Goal: Use online tool/utility: Utilize a website feature to perform a specific function

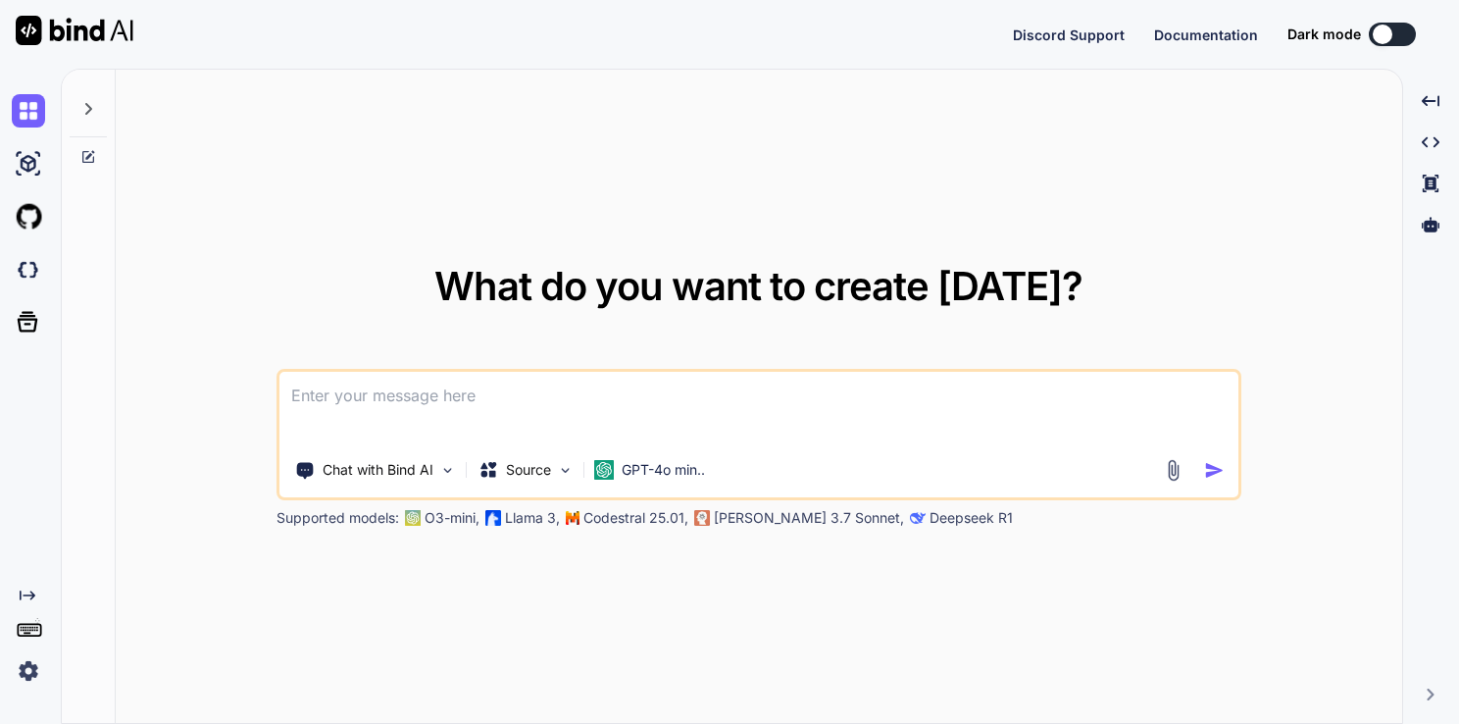
click at [384, 238] on div "What do you want to create [DATE]? Chat with Bind AI Source GPT-4o min.. Suppor…" at bounding box center [759, 397] width 1287 height 655
click at [404, 473] on p "Chat with Bind AI" at bounding box center [378, 470] width 111 height 20
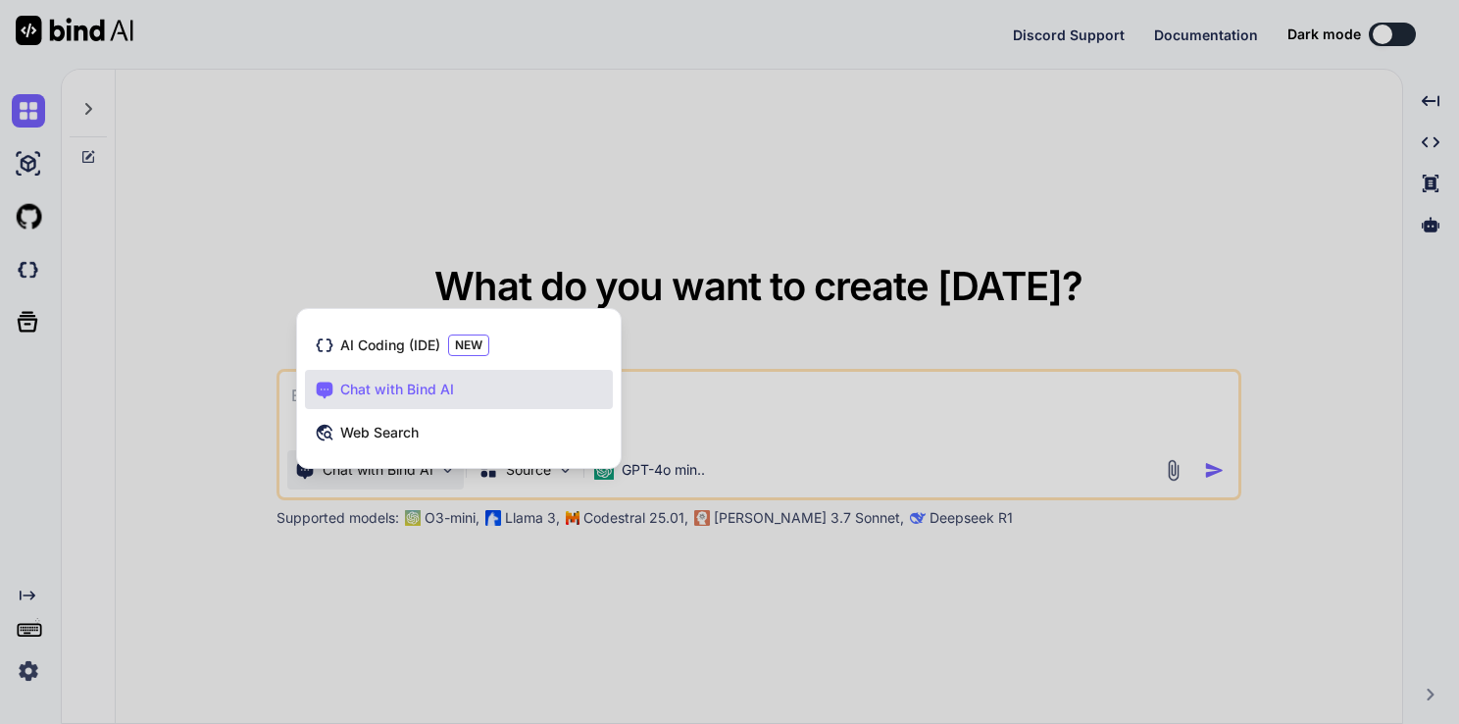
click at [404, 473] on div at bounding box center [729, 362] width 1459 height 724
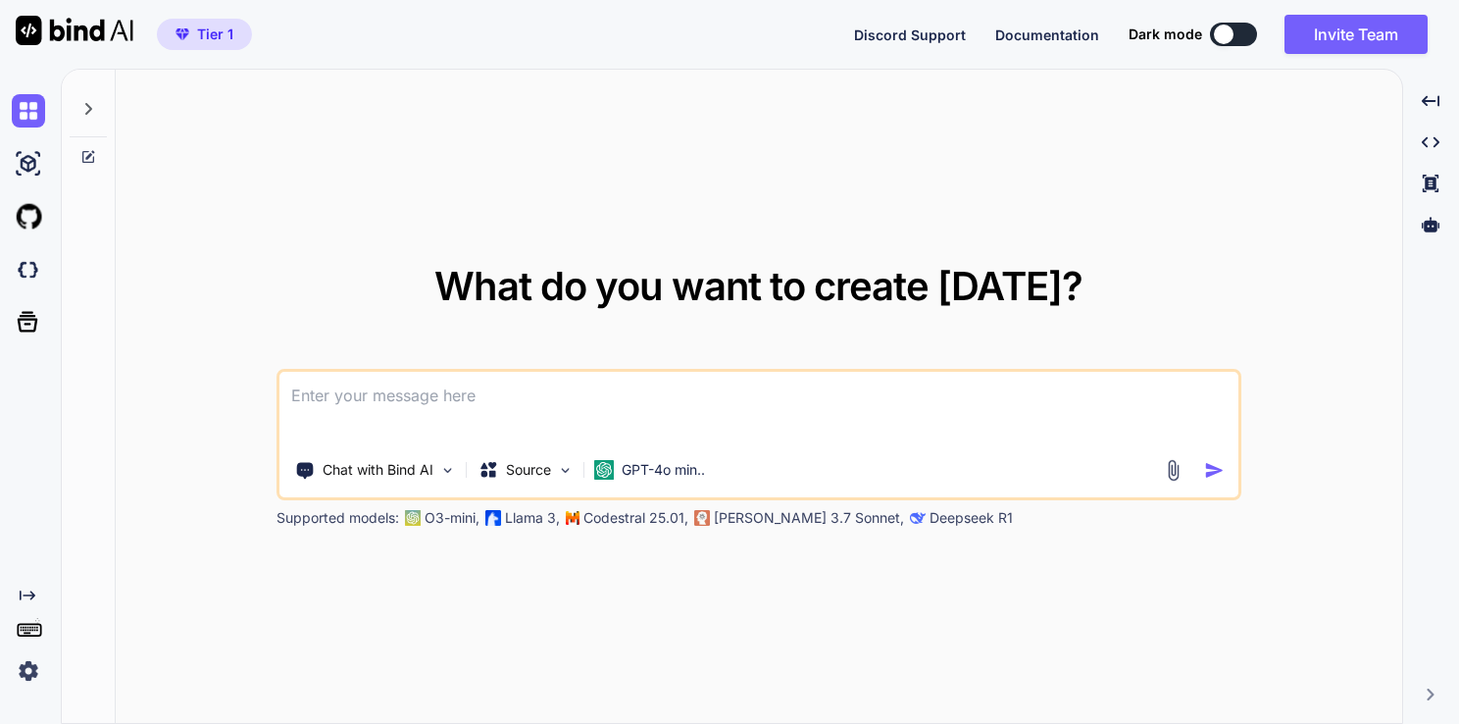
click at [404, 473] on p "Chat with Bind AI" at bounding box center [378, 470] width 111 height 20
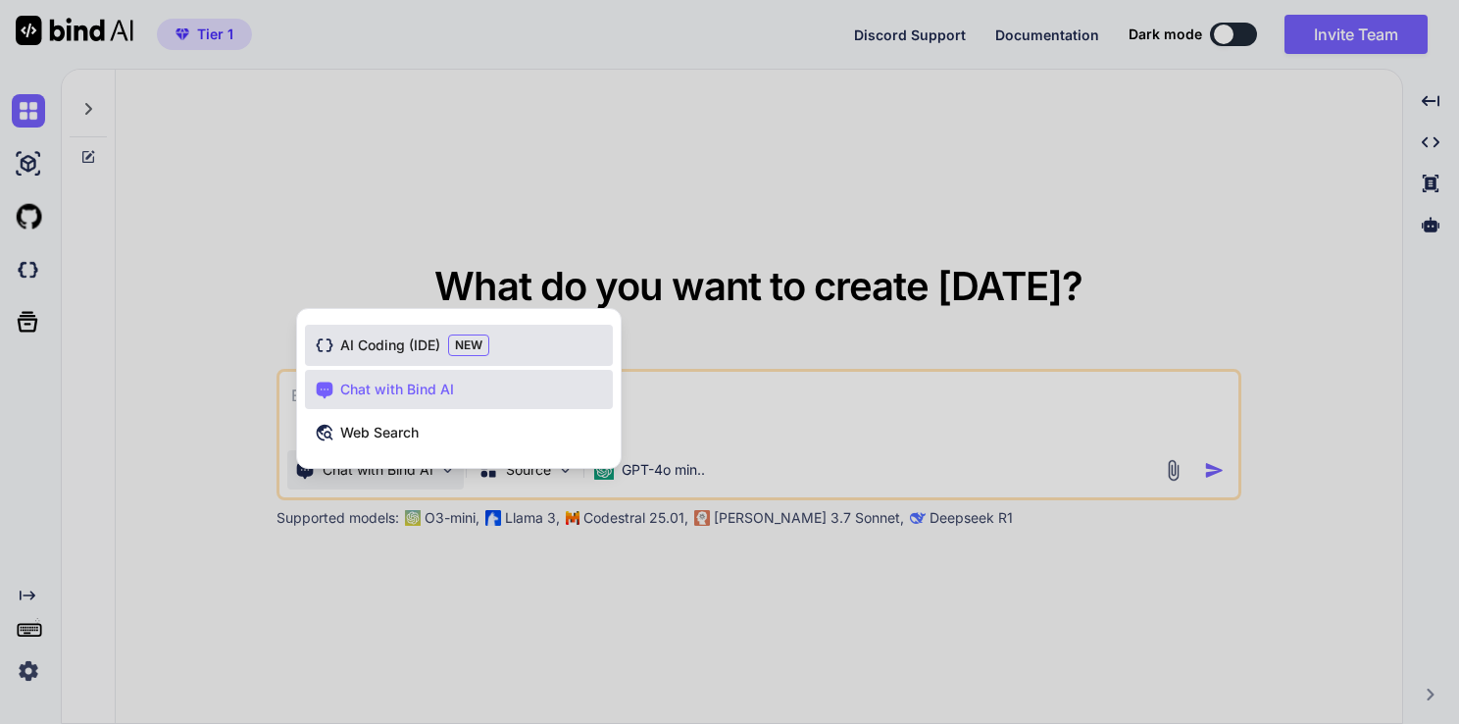
click at [392, 356] on div "AI Coding (IDE) NEW" at bounding box center [459, 345] width 308 height 41
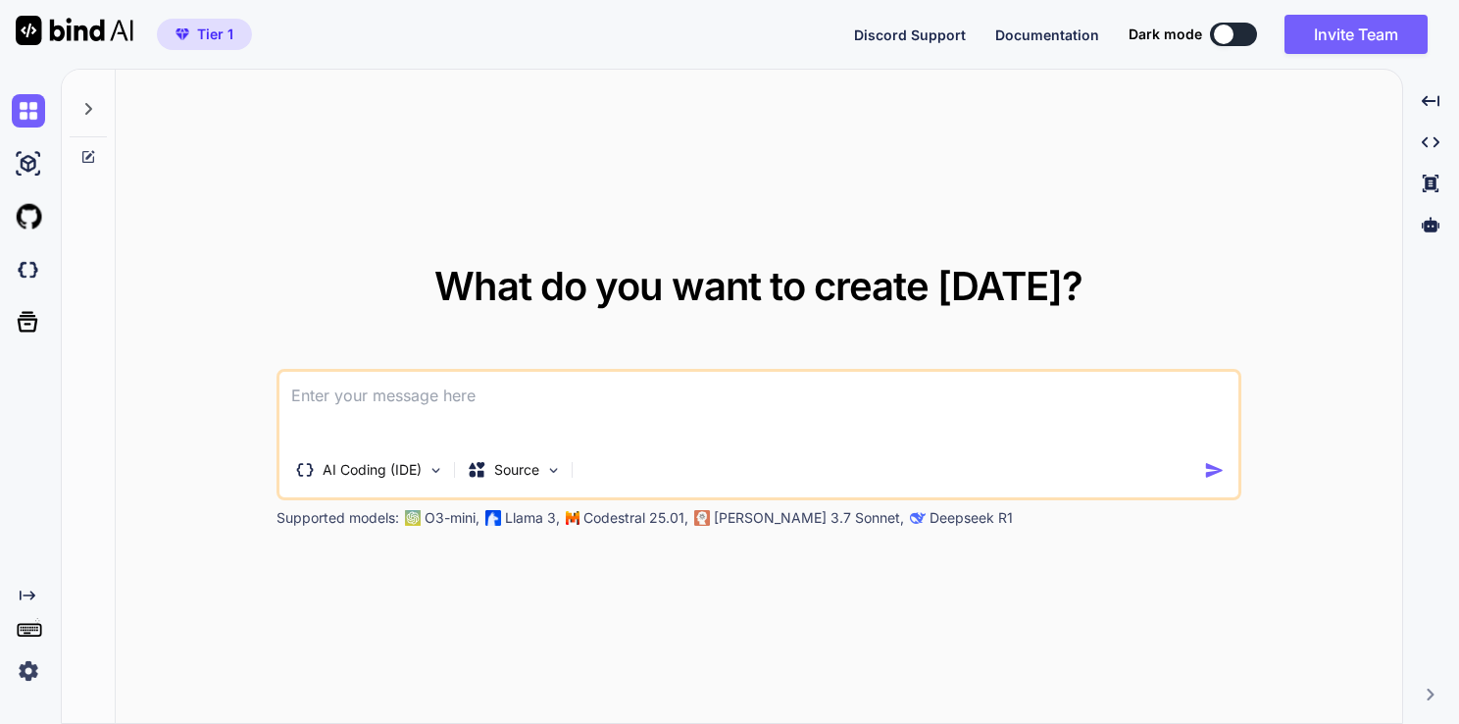
click at [398, 413] on textarea at bounding box center [759, 408] width 959 height 73
click at [807, 434] on textarea at bounding box center [759, 408] width 959 height 73
click at [532, 465] on p "Source" at bounding box center [516, 470] width 45 height 20
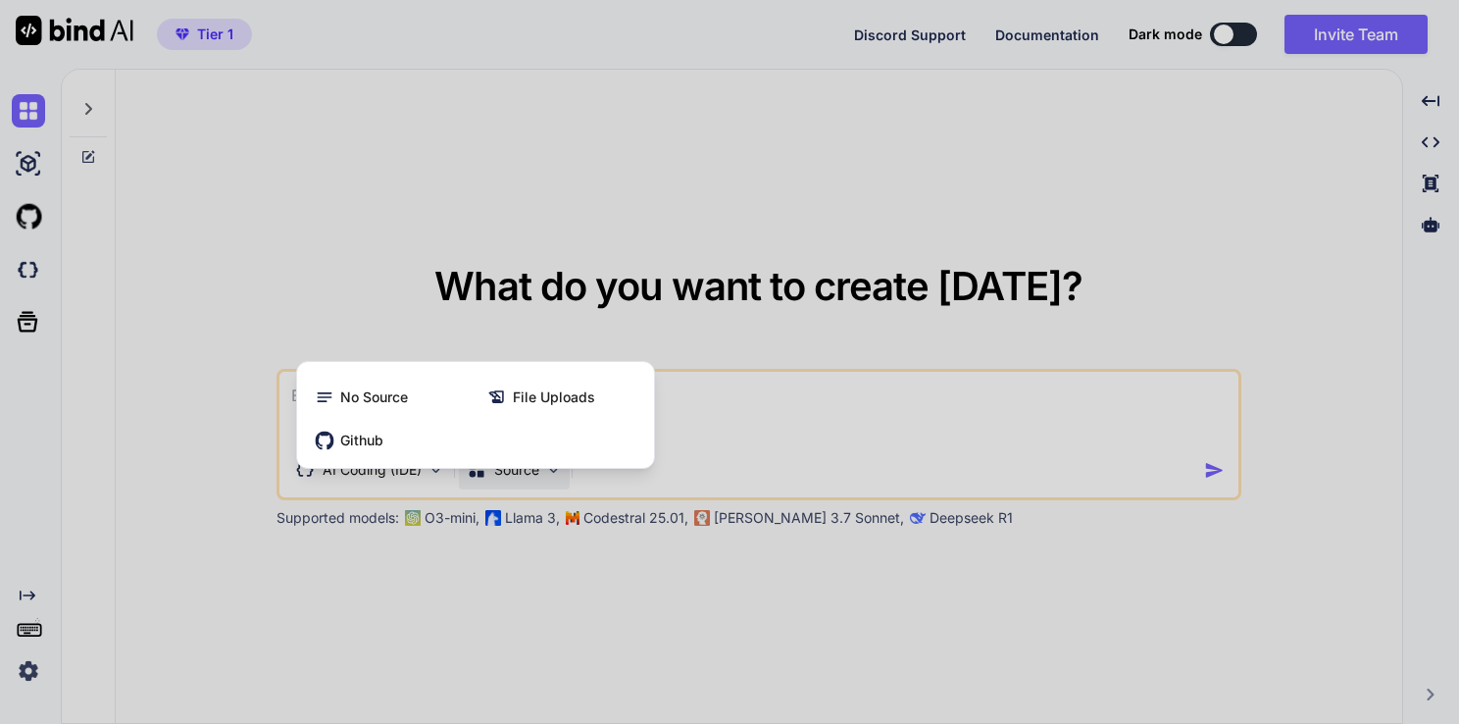
click at [753, 397] on div at bounding box center [729, 362] width 1459 height 724
type textarea "x"
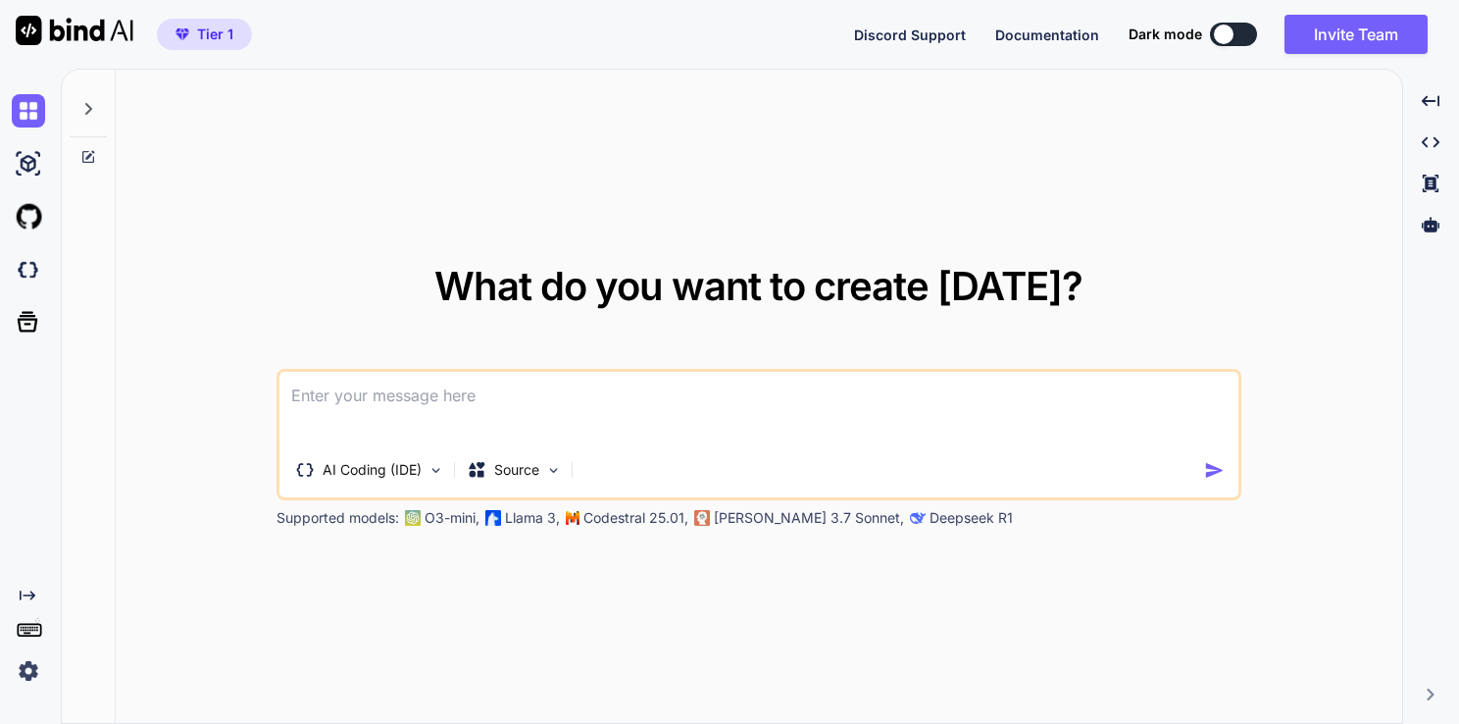
click at [561, 407] on textarea at bounding box center [759, 408] width 959 height 73
click at [314, 399] on textarea at bounding box center [759, 408] width 959 height 73
click at [407, 406] on textarea at bounding box center [759, 408] width 959 height 73
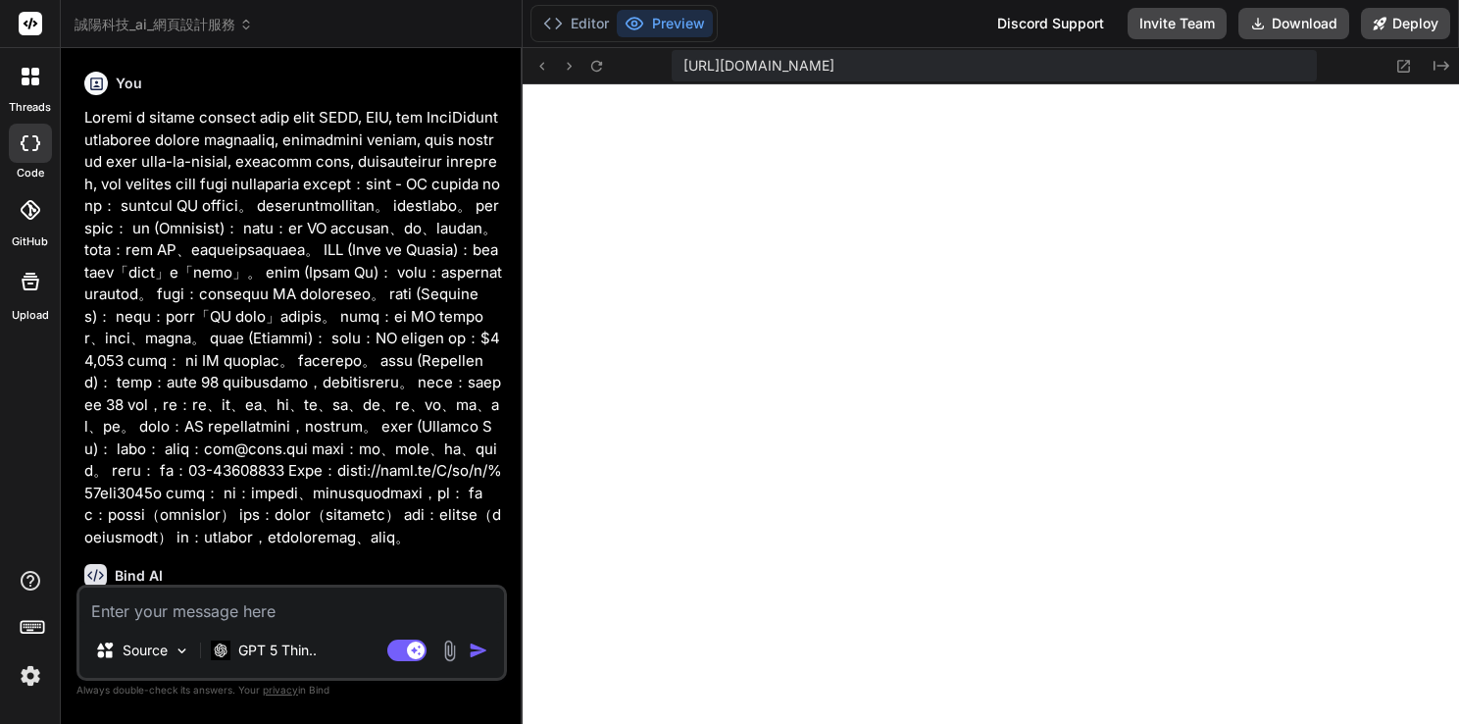
type textarea "x"
